Goal: Task Accomplishment & Management: Use online tool/utility

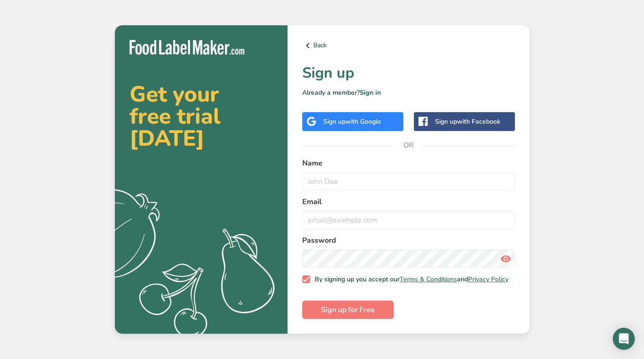
click at [329, 160] on label "Name" at bounding box center [408, 162] width 213 height 11
click at [329, 177] on input "text" at bounding box center [408, 181] width 213 height 18
type input "[PERSON_NAME]"
type input "[EMAIL_ADDRESS][DOMAIN_NAME]"
click at [252, 254] on section "Get your free trial [DATE] .a{fill:#f5f3ed;} Back Sign up Already a member? Sig…" at bounding box center [322, 179] width 415 height 309
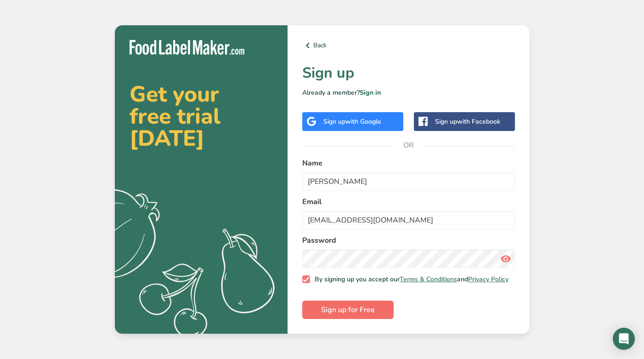
click at [369, 312] on span "Sign up for Free" at bounding box center [348, 309] width 54 height 11
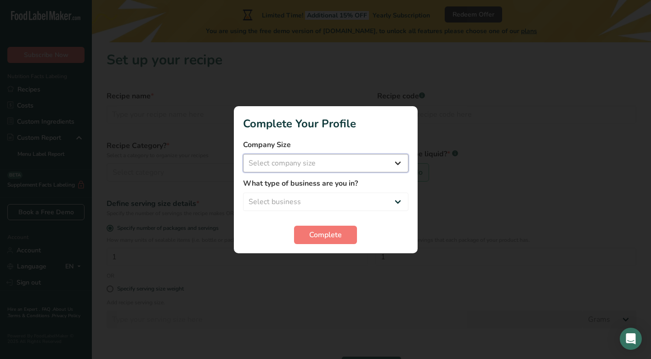
select select "1"
select select "8"
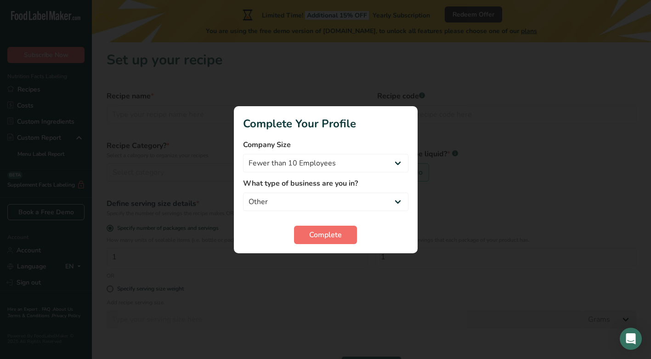
click at [319, 236] on span "Complete" at bounding box center [325, 234] width 33 height 11
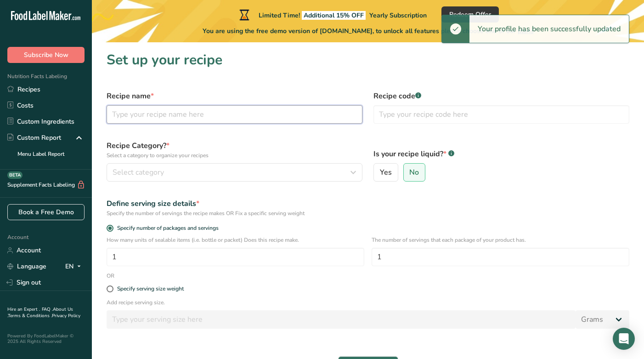
click at [174, 115] on input "text" at bounding box center [235, 114] width 256 height 18
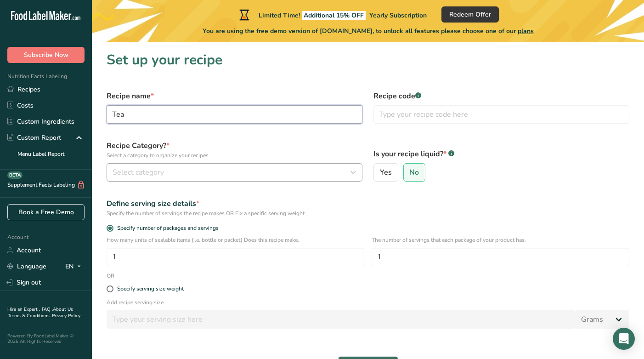
type input "Tea"
click at [153, 165] on button "Select category" at bounding box center [235, 172] width 256 height 18
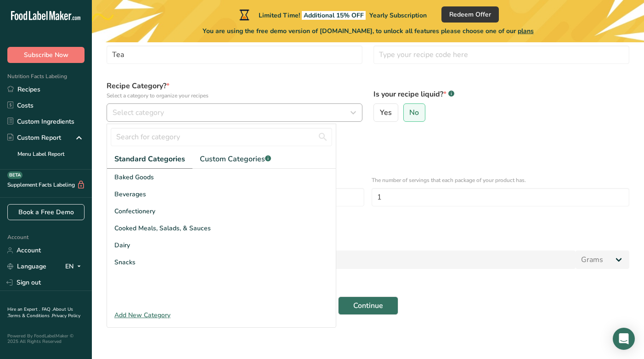
scroll to position [66, 0]
click at [147, 192] on div "Beverages" at bounding box center [221, 193] width 229 height 17
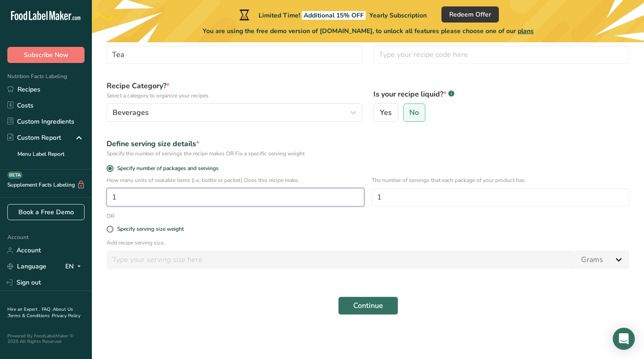
click at [125, 196] on input "1" at bounding box center [236, 197] width 258 height 18
type input "5"
click at [109, 232] on span at bounding box center [110, 228] width 7 height 7
click at [109, 232] on input "Specify serving size weight" at bounding box center [110, 229] width 6 height 6
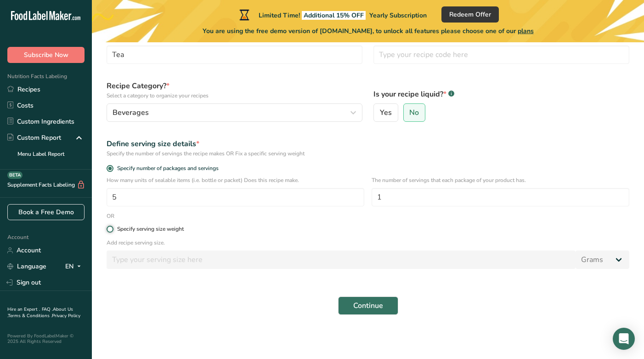
radio input "true"
radio input "false"
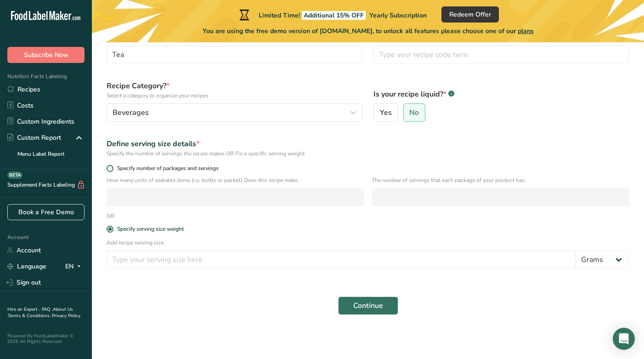
click at [107, 165] on span at bounding box center [110, 168] width 7 height 7
click at [107, 165] on input "Specify number of packages and servings" at bounding box center [110, 168] width 6 height 6
radio input "true"
radio input "false"
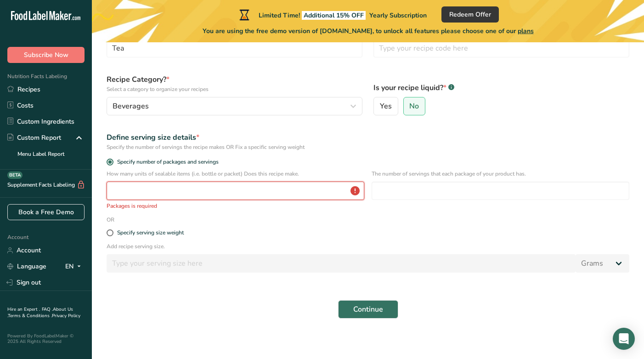
click at [181, 200] on input "number" at bounding box center [236, 190] width 258 height 18
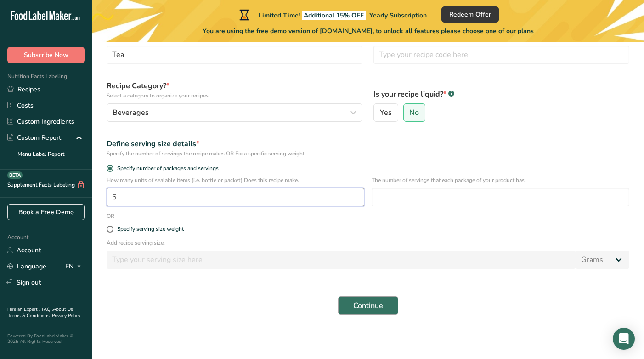
type input "5"
click at [381, 306] on span "Continue" at bounding box center [368, 305] width 30 height 11
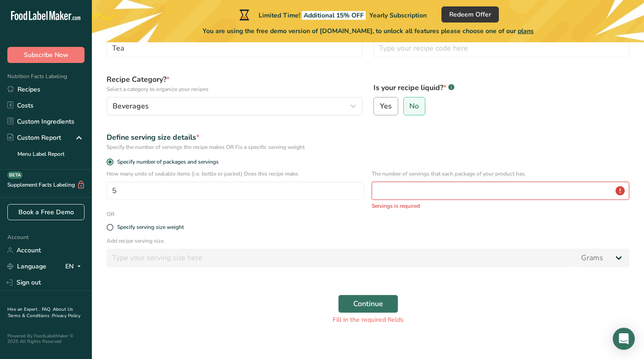
click at [391, 109] on span "Yes" at bounding box center [386, 105] width 12 height 9
click at [380, 109] on input "Yes" at bounding box center [377, 106] width 6 height 6
radio input "true"
radio input "false"
select select "22"
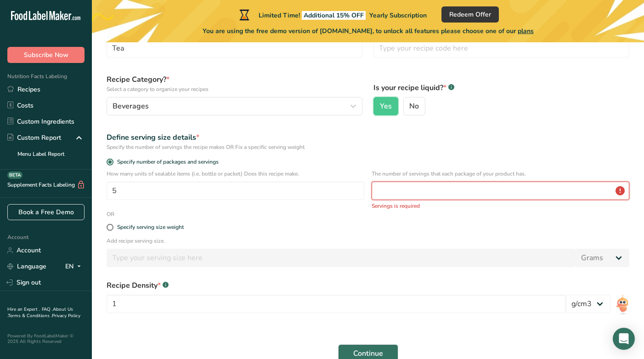
click at [389, 198] on input "number" at bounding box center [500, 190] width 258 height 18
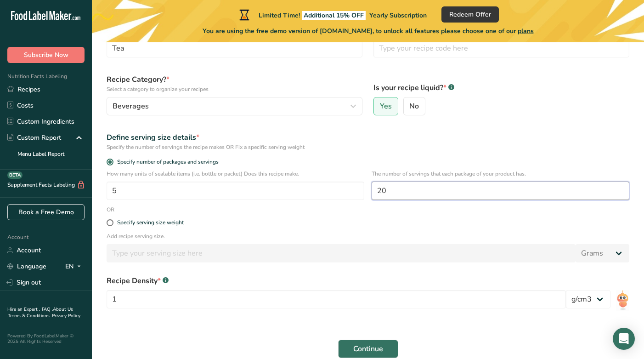
scroll to position [76, 0]
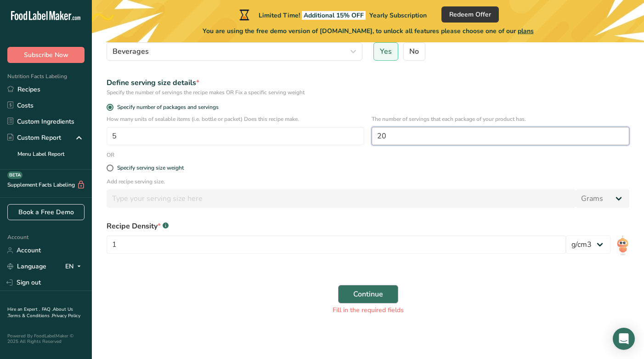
type input "20"
click at [373, 297] on span "Continue" at bounding box center [368, 293] width 30 height 11
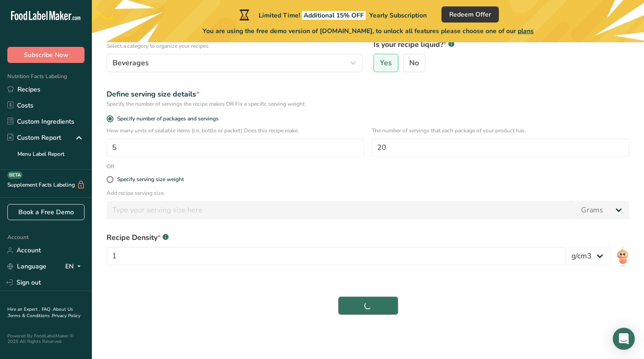
scroll to position [119, 0]
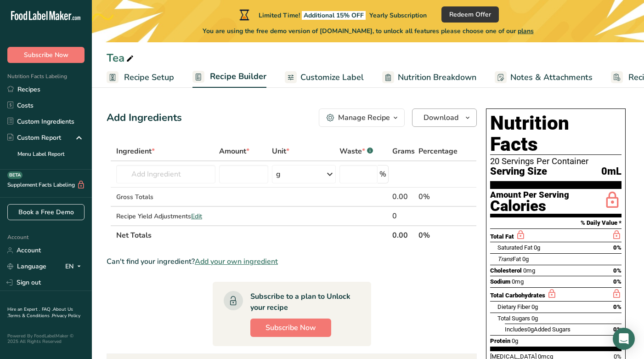
click at [455, 119] on span "Download" at bounding box center [440, 117] width 35 height 11
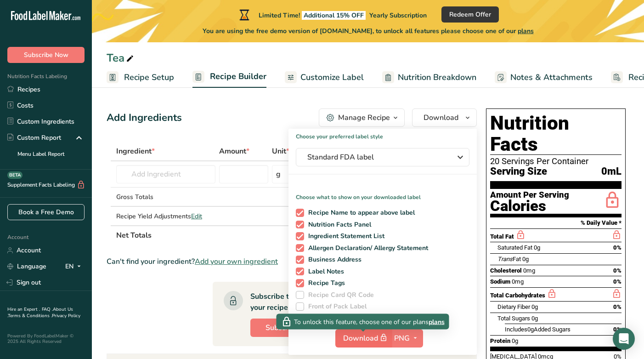
click at [360, 341] on span "Download" at bounding box center [366, 337] width 46 height 11
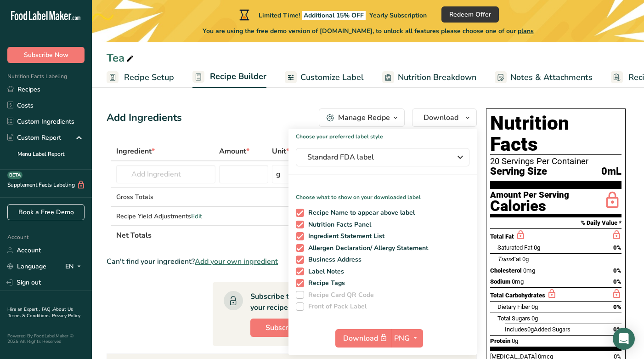
drag, startPoint x: 493, startPoint y: 121, endPoint x: 527, endPoint y: 329, distance: 210.7
click at [528, 328] on div "Nutrition Facts 20 Servings Per Container Serving Size 0mL Amount Per Serving C…" at bounding box center [556, 267] width 140 height 318
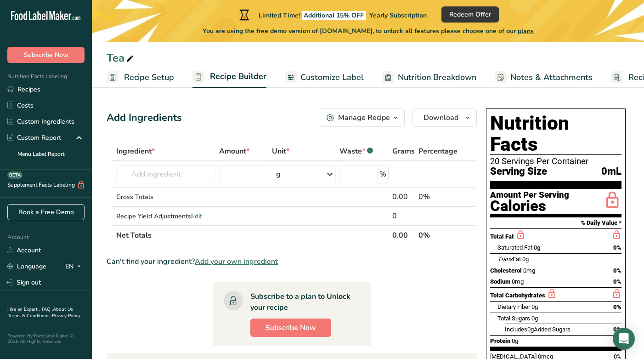
click at [490, 112] on h1 "Nutrition Facts" at bounding box center [555, 133] width 131 height 42
click at [176, 175] on input "text" at bounding box center [165, 174] width 99 height 18
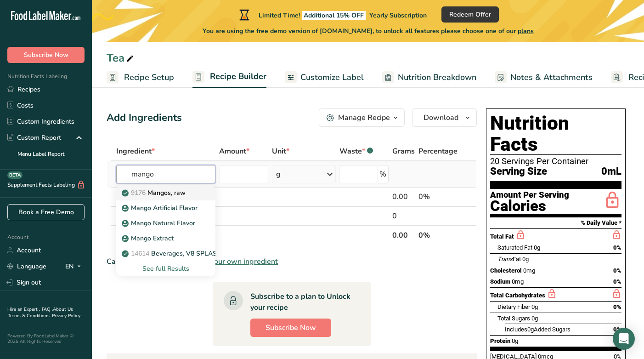
type input "mango"
click at [177, 195] on p "9176 Mangos, raw" at bounding box center [154, 193] width 62 height 10
type input "Mangos, raw"
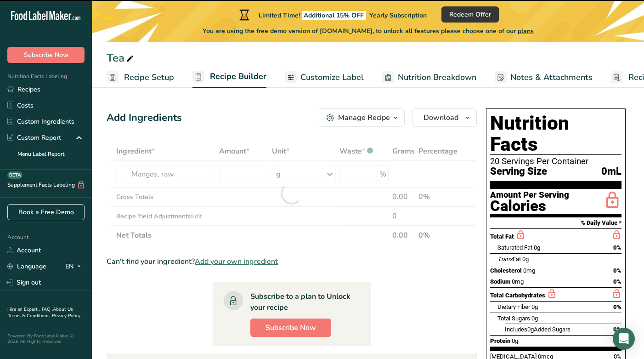
type input "0"
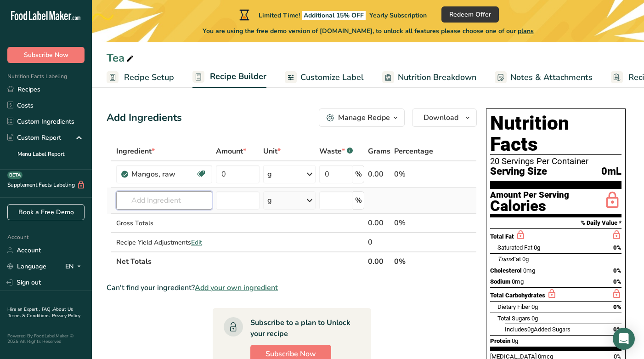
click at [151, 199] on input "text" at bounding box center [164, 200] width 96 height 18
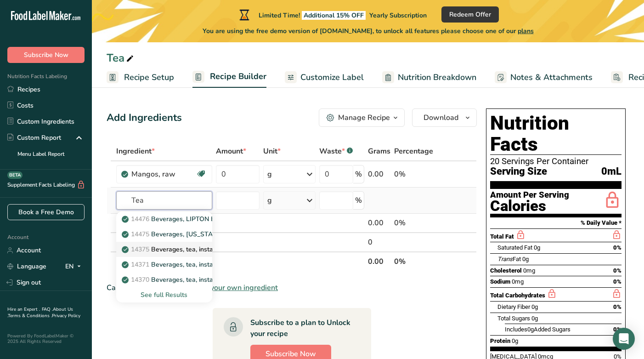
type input "Tea"
click at [184, 247] on p "14375 Beverages, tea, instant, sweetened with sodium saccharin, lemon-flavored,…" at bounding box center [260, 249] width 274 height 10
type input "Beverages, tea, instant, sweetened with sodium saccharin, lemon-flavored, powder"
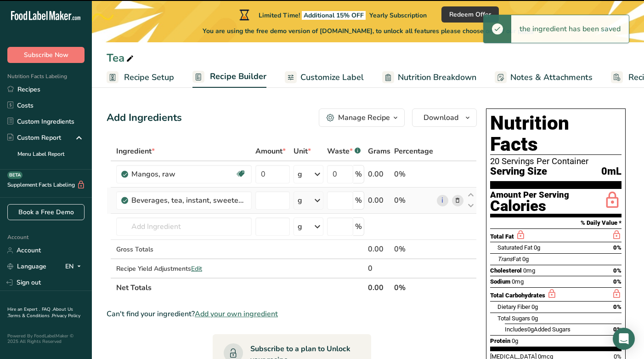
type input "0"
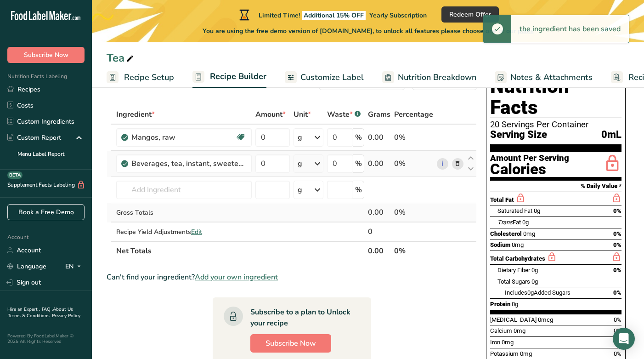
scroll to position [34, 0]
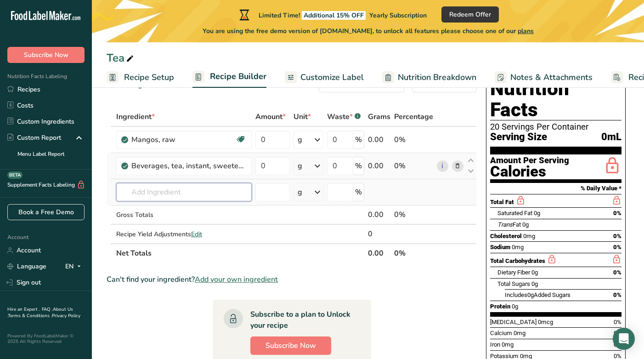
click at [154, 189] on input "text" at bounding box center [183, 192] width 135 height 18
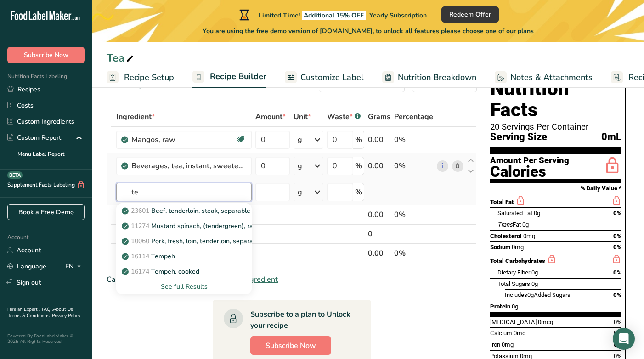
type input "t"
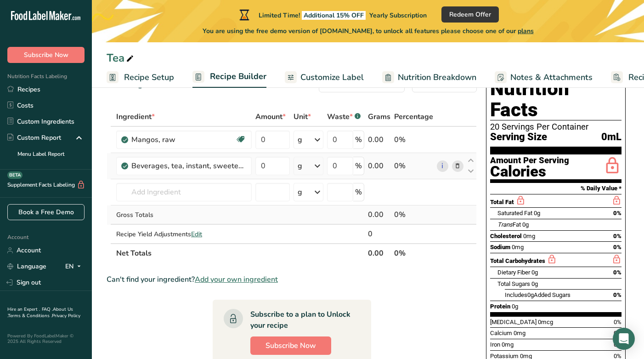
click at [275, 224] on td at bounding box center [272, 214] width 38 height 19
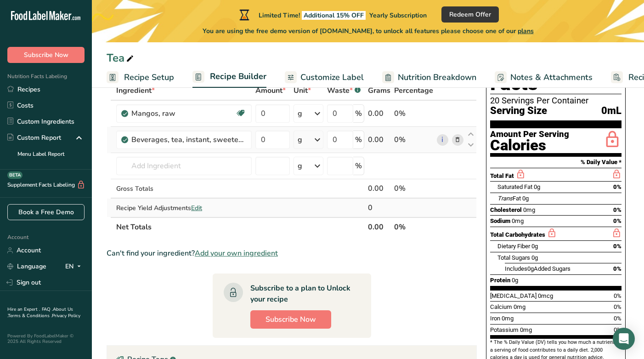
scroll to position [64, 0]
